Goal: Navigation & Orientation: Find specific page/section

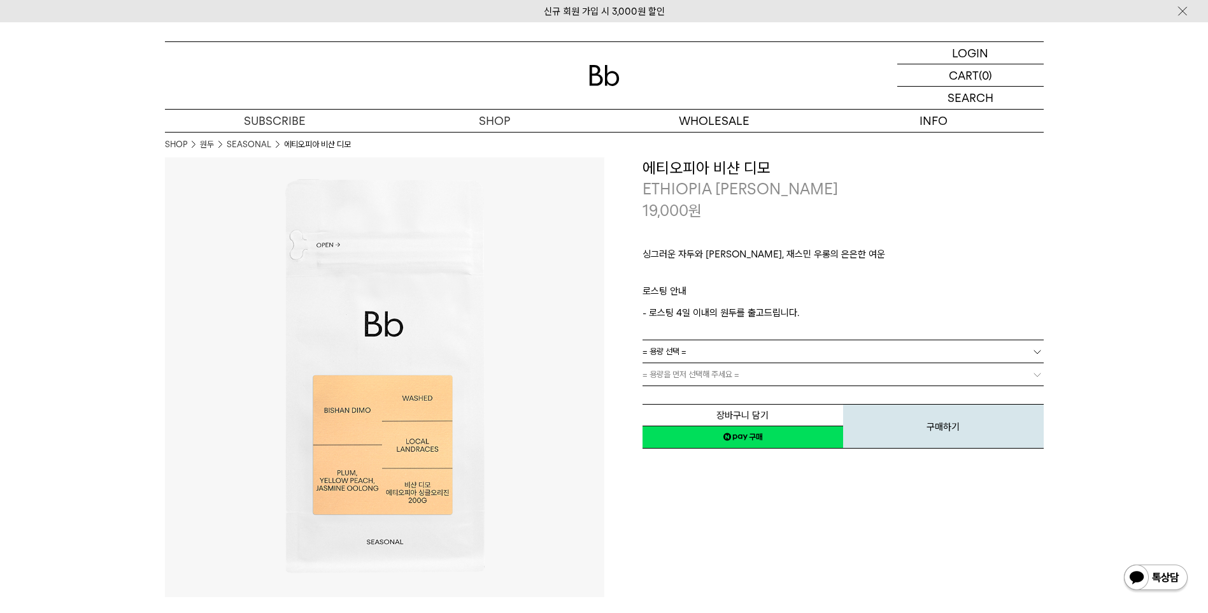
click at [592, 68] on img at bounding box center [604, 75] width 31 height 21
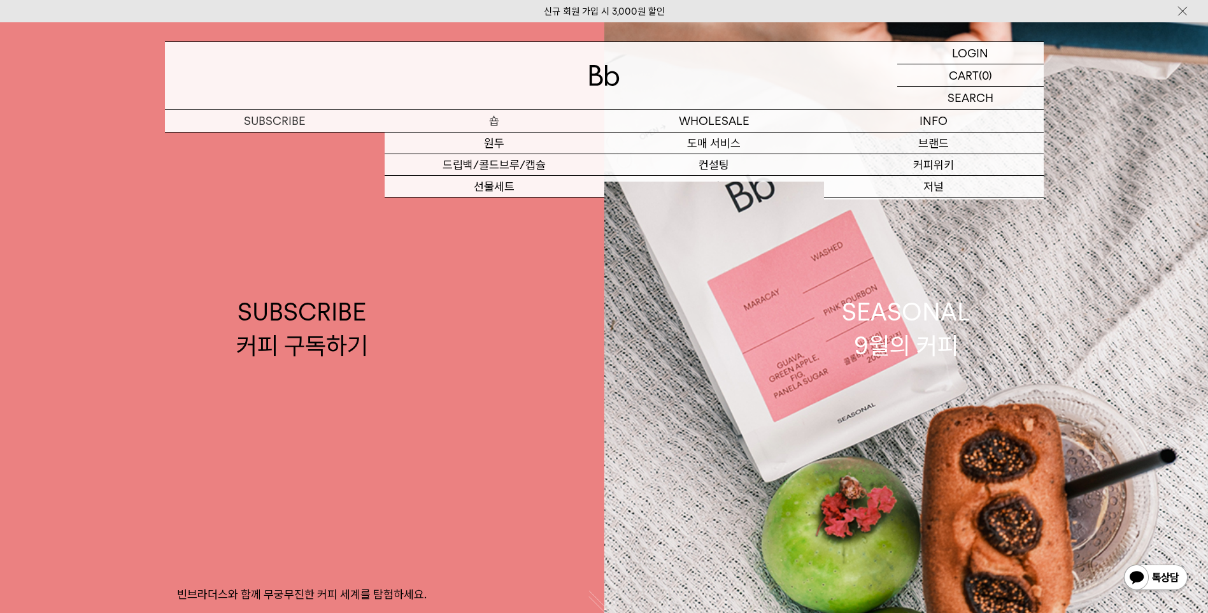
click at [494, 122] on p "숍" at bounding box center [495, 121] width 220 height 22
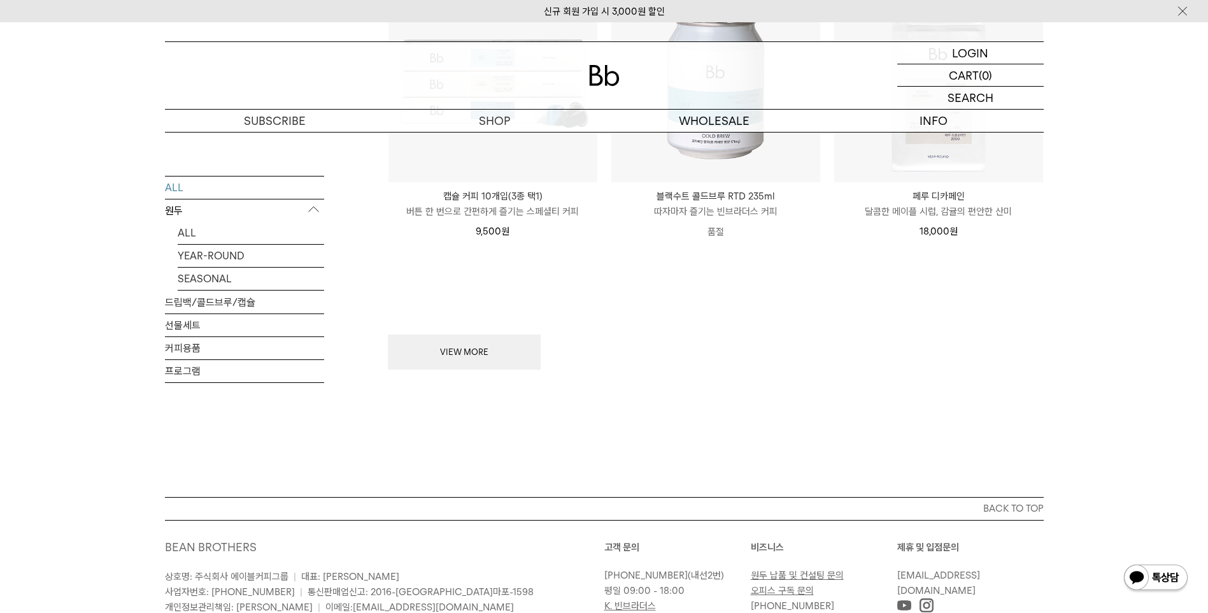
scroll to position [1822, 0]
